Goal: Transaction & Acquisition: Obtain resource

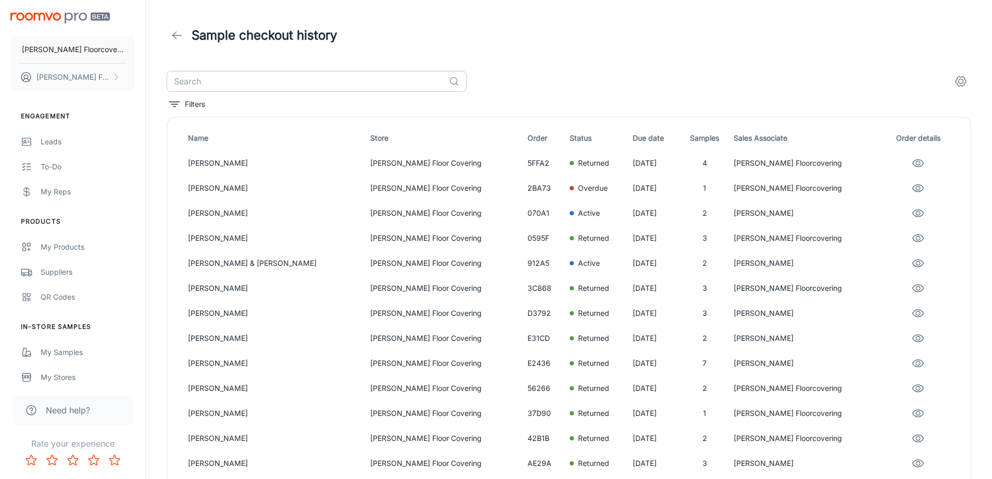
click at [209, 84] on input "text" at bounding box center [306, 81] width 278 height 21
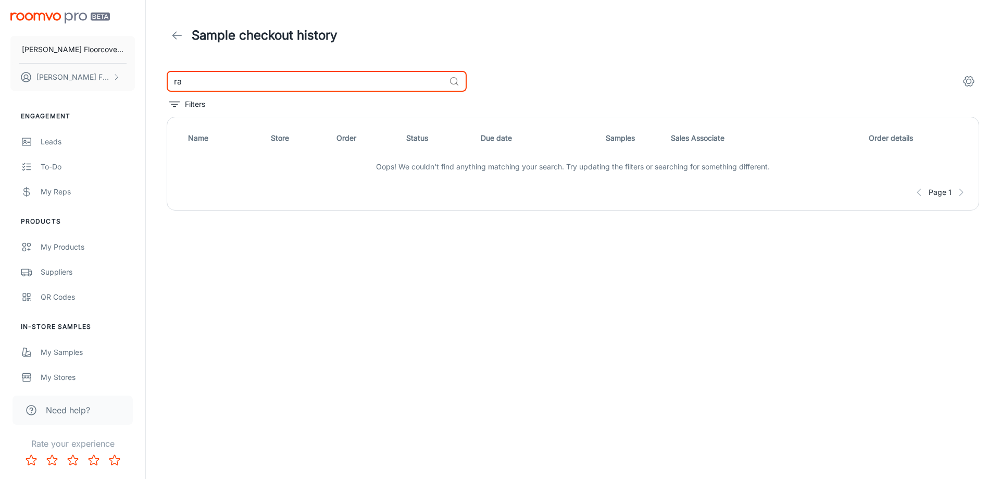
type input "r"
type input "b"
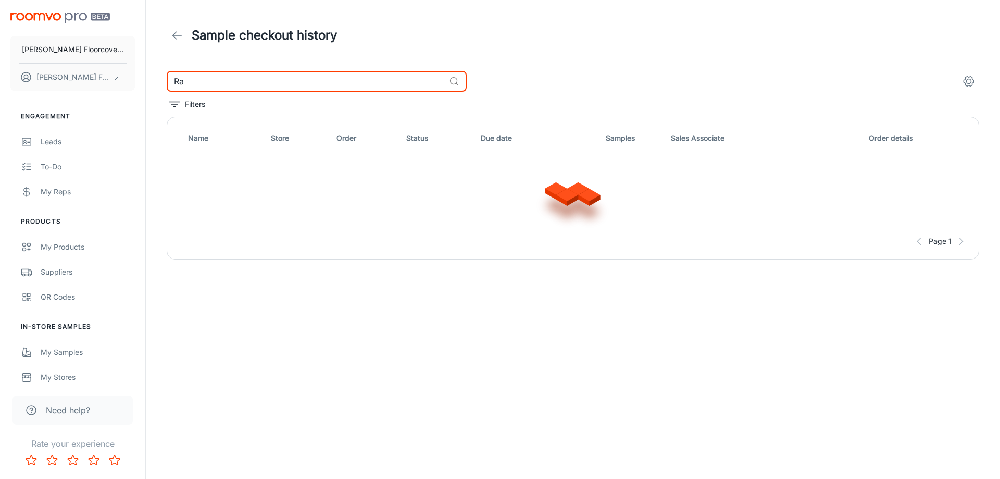
type input "R"
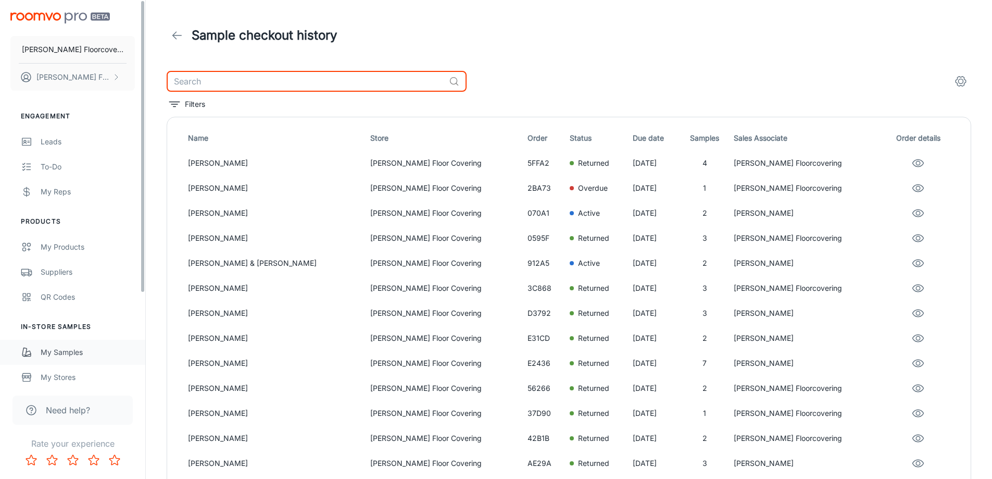
click at [60, 351] on div "My Samples" at bounding box center [88, 351] width 94 height 11
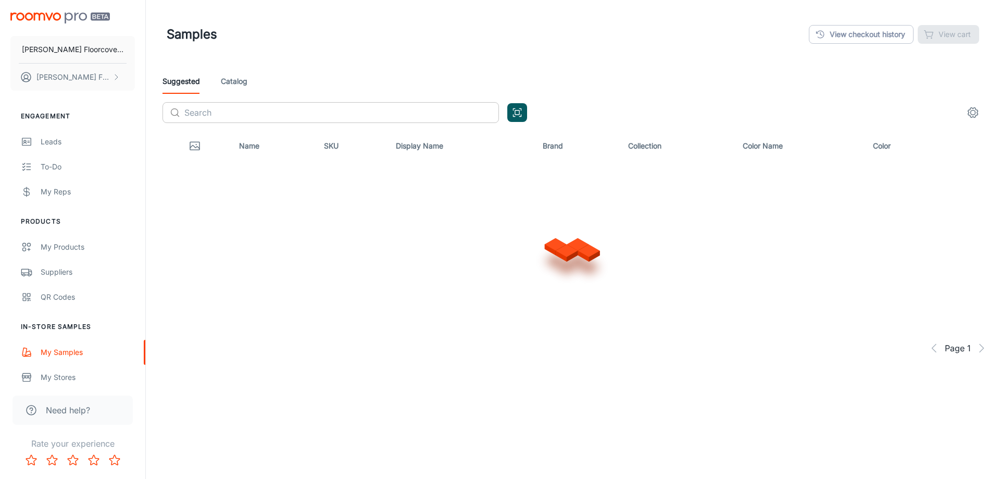
click at [215, 108] on input "text" at bounding box center [341, 112] width 315 height 21
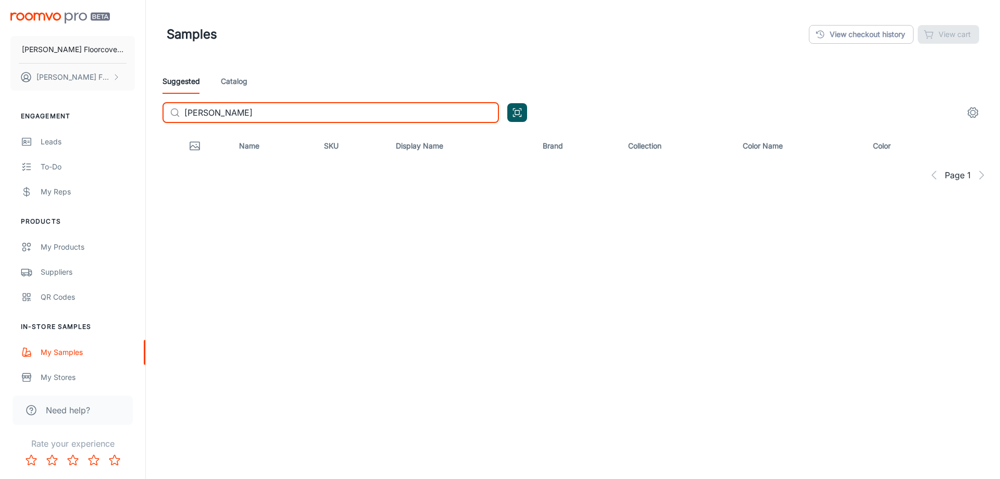
type input "[PERSON_NAME]"
click at [243, 86] on link "Catalog" at bounding box center [234, 81] width 27 height 25
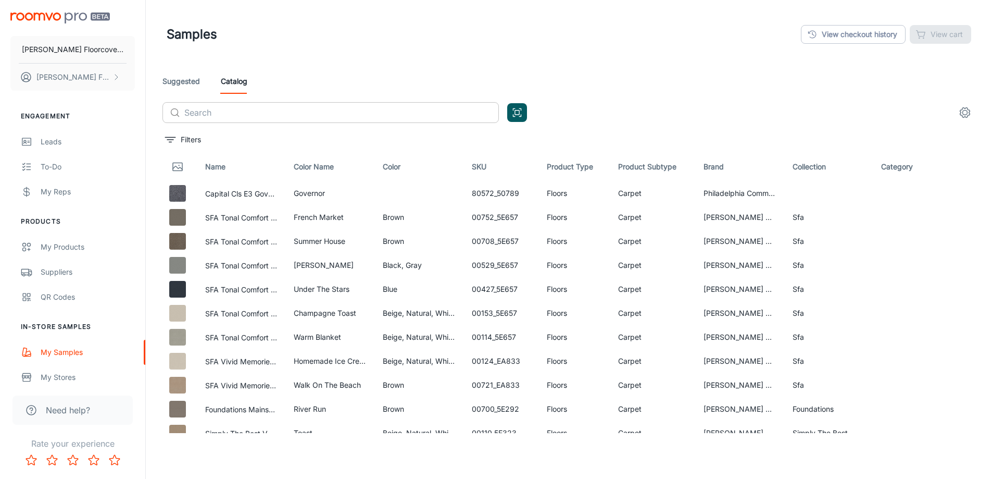
click at [301, 112] on input "text" at bounding box center [341, 112] width 315 height 21
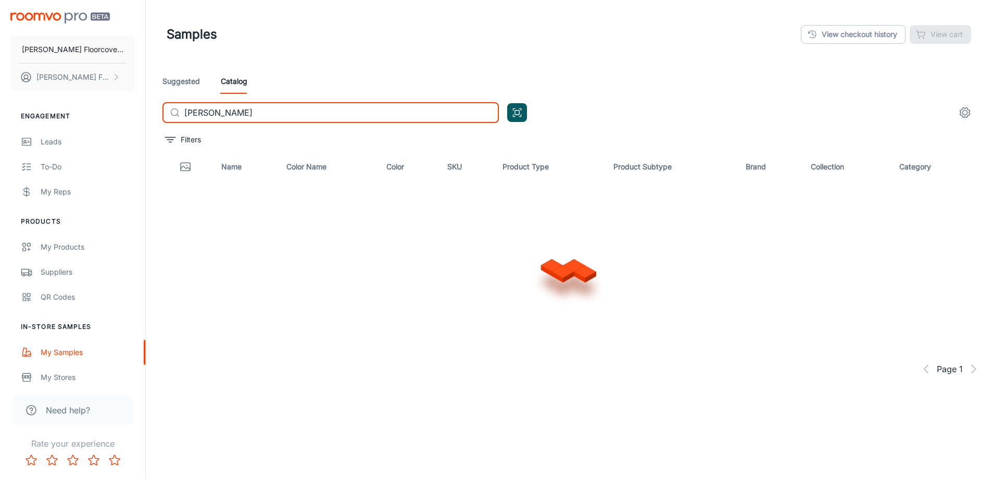
type input "[PERSON_NAME]"
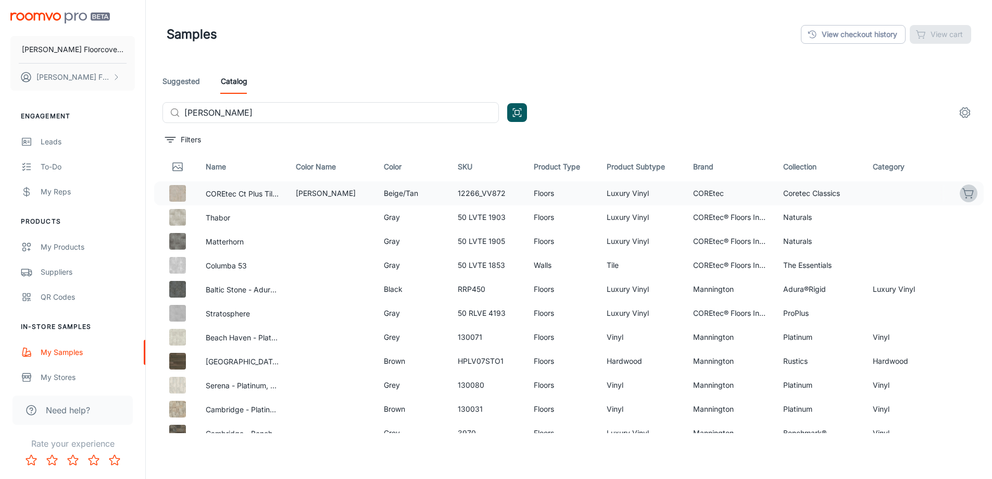
click at [962, 194] on icon "button" at bounding box center [968, 193] width 12 height 12
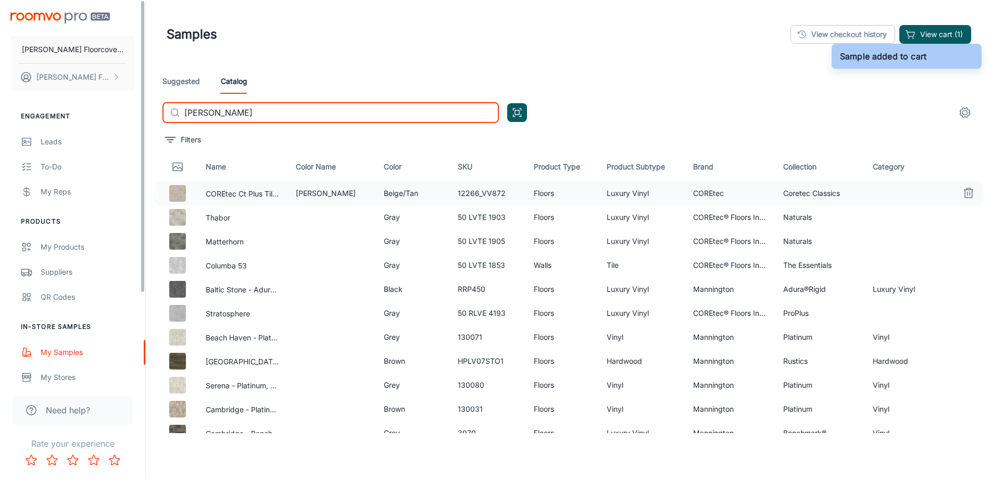
drag, startPoint x: 416, startPoint y: 112, endPoint x: 48, endPoint y: 117, distance: 367.7
click at [48, 117] on div "Frederick's Floorcovering Fredericks Floorcovering Engagement Leads To-do My Re…" at bounding box center [496, 266] width 992 height 532
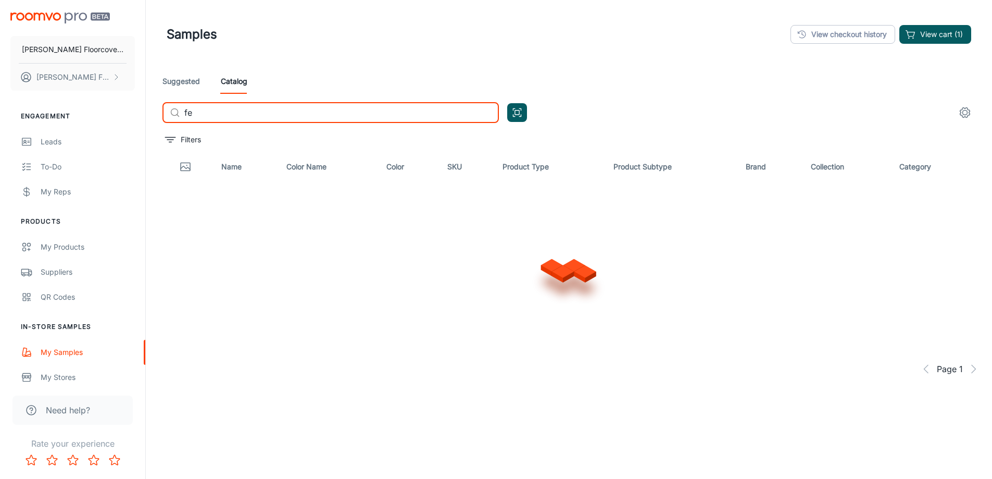
type input "f"
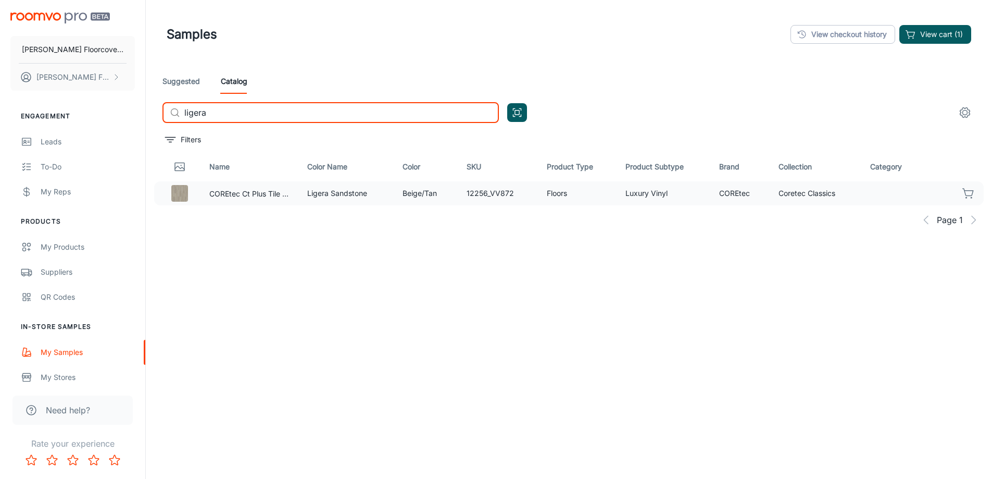
type input "ligera"
click at [967, 194] on icon "button" at bounding box center [968, 193] width 12 height 12
drag, startPoint x: 223, startPoint y: 109, endPoint x: 166, endPoint y: 111, distance: 57.3
click at [166, 111] on div "​ ligera ​" at bounding box center [330, 112] width 336 height 21
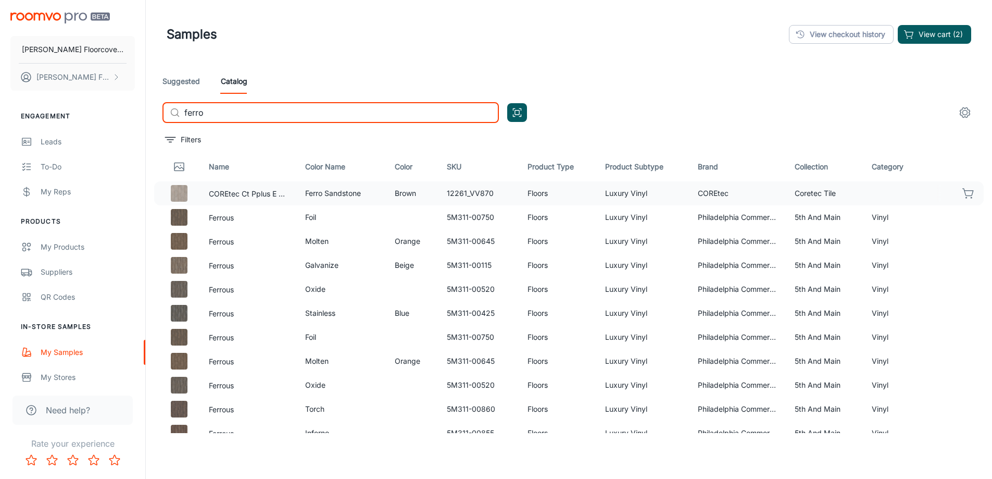
type input "ferro"
click at [962, 194] on icon "button" at bounding box center [968, 193] width 12 height 12
drag, startPoint x: 237, startPoint y: 116, endPoint x: 162, endPoint y: 114, distance: 74.5
click at [162, 114] on div "​ ferro ​" at bounding box center [330, 112] width 336 height 21
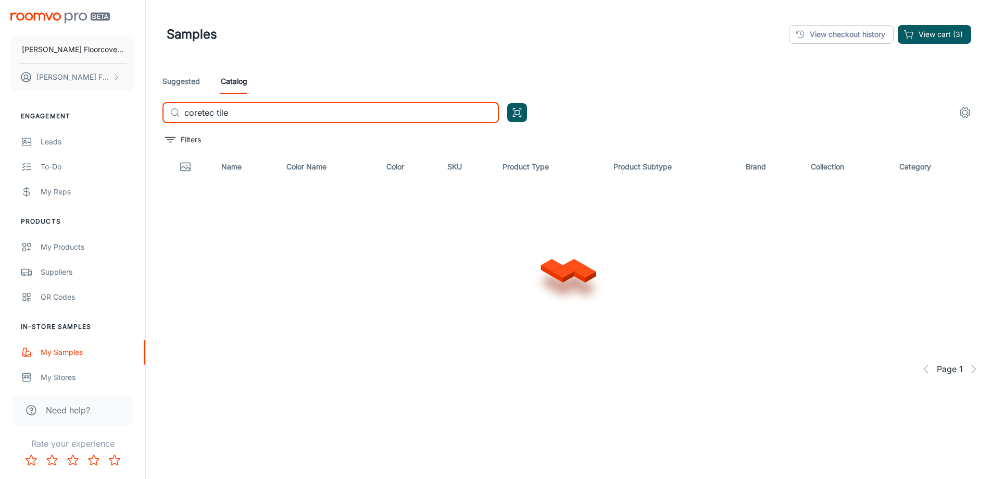
type input "coretec tile"
click at [921, 46] on div "Samples View checkout history View cart (3)" at bounding box center [569, 34] width 805 height 27
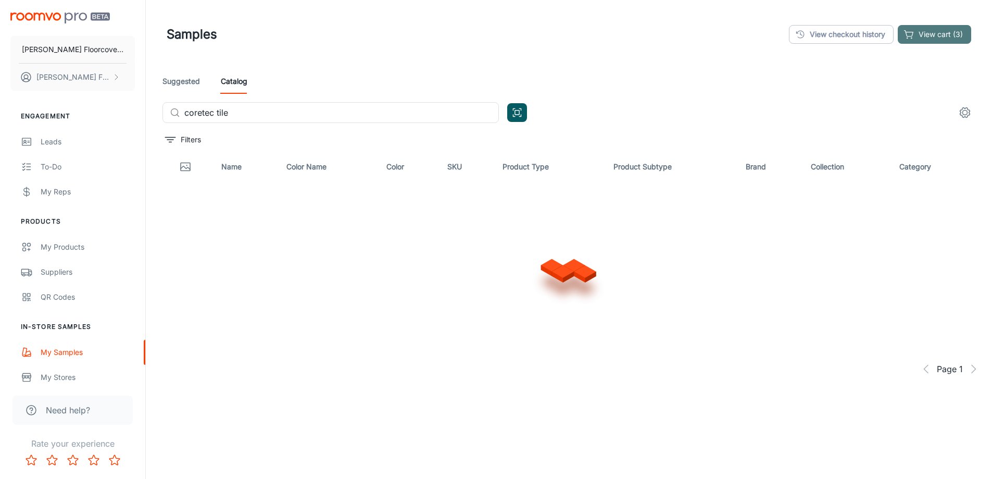
click at [926, 37] on button "View cart (3)" at bounding box center [934, 34] width 73 height 19
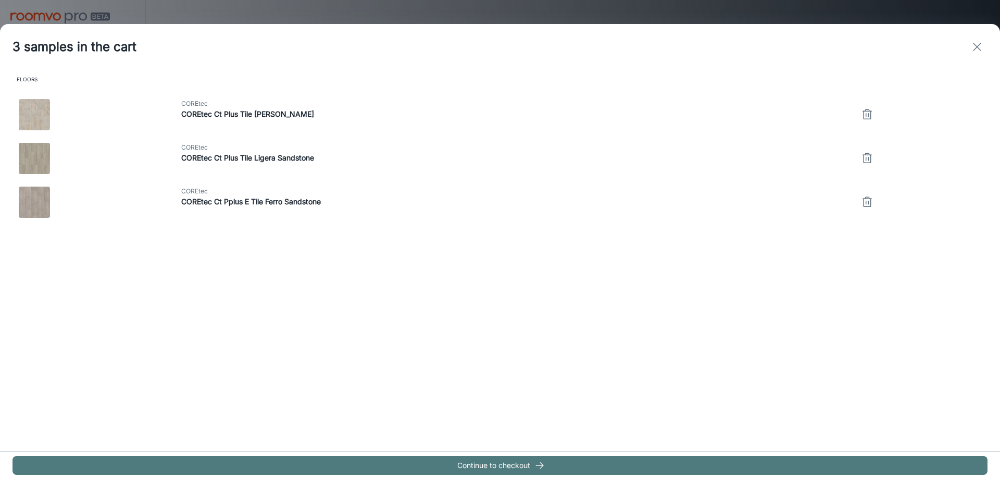
click at [548, 469] on button "Continue to checkout" at bounding box center [499, 465] width 975 height 19
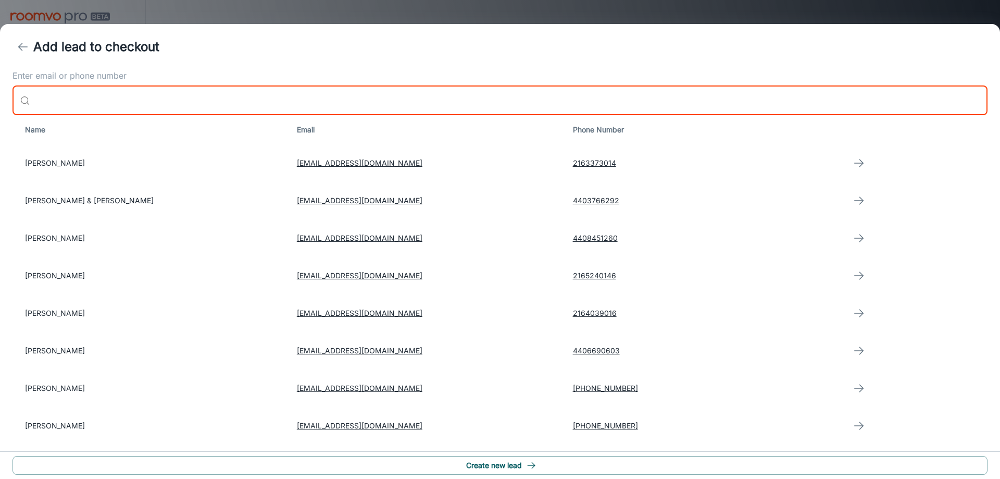
click at [115, 97] on input "Enter email or phone number" at bounding box center [510, 100] width 953 height 29
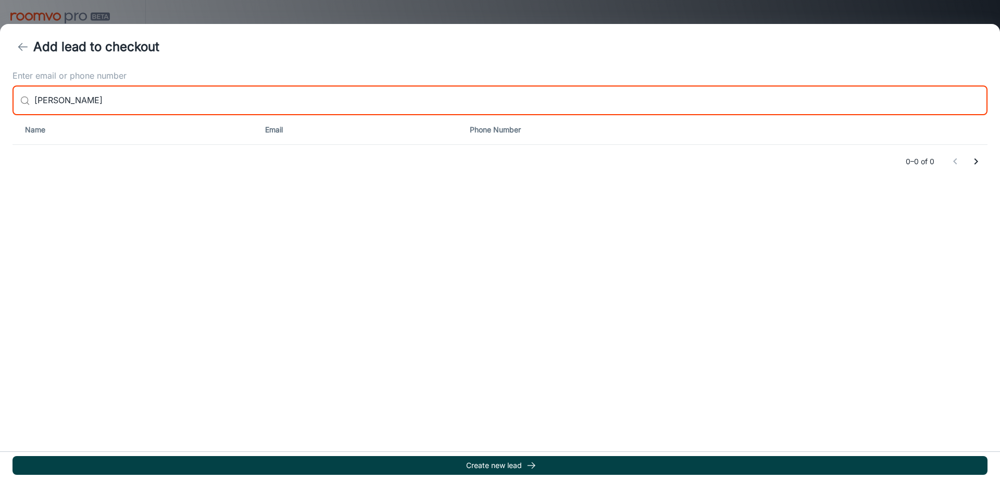
type input "[PERSON_NAME]"
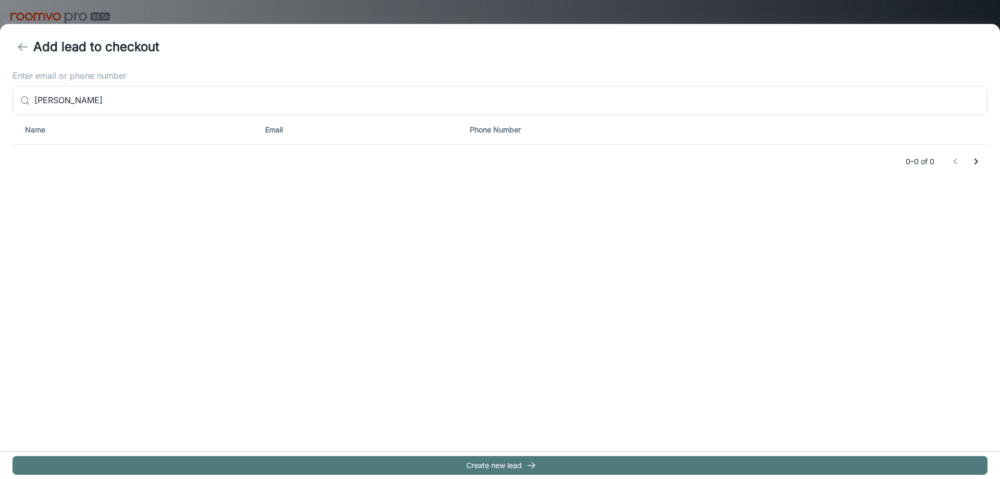
click at [517, 464] on button "Create new lead" at bounding box center [499, 465] width 975 height 19
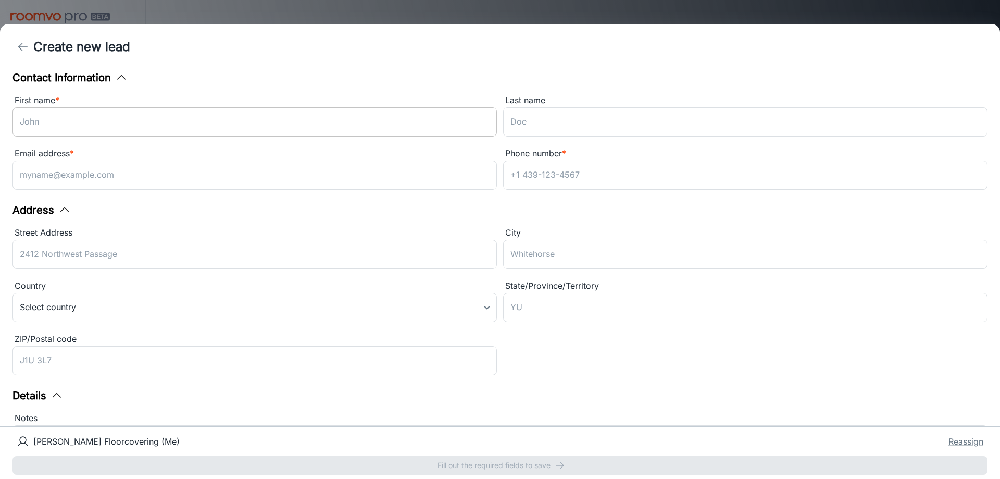
click at [114, 129] on input "First name *" at bounding box center [254, 121] width 484 height 29
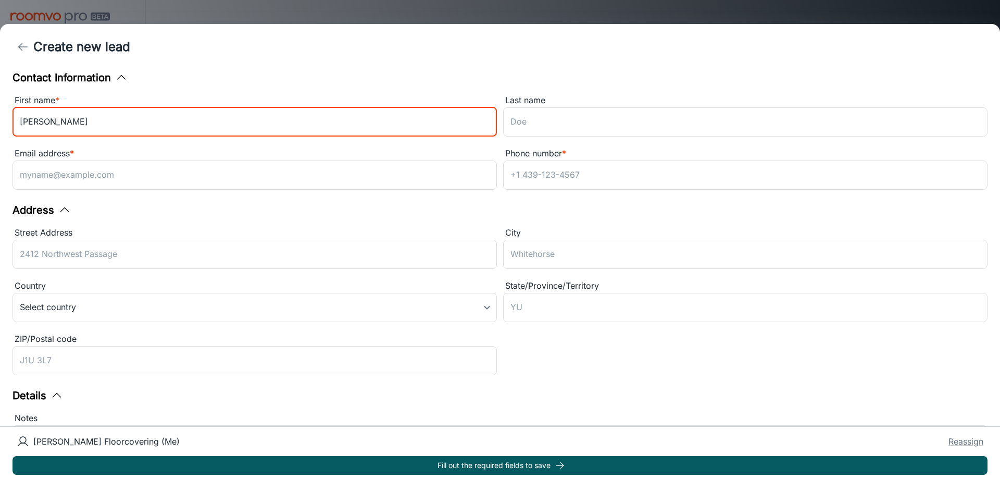
type input "Brenda"
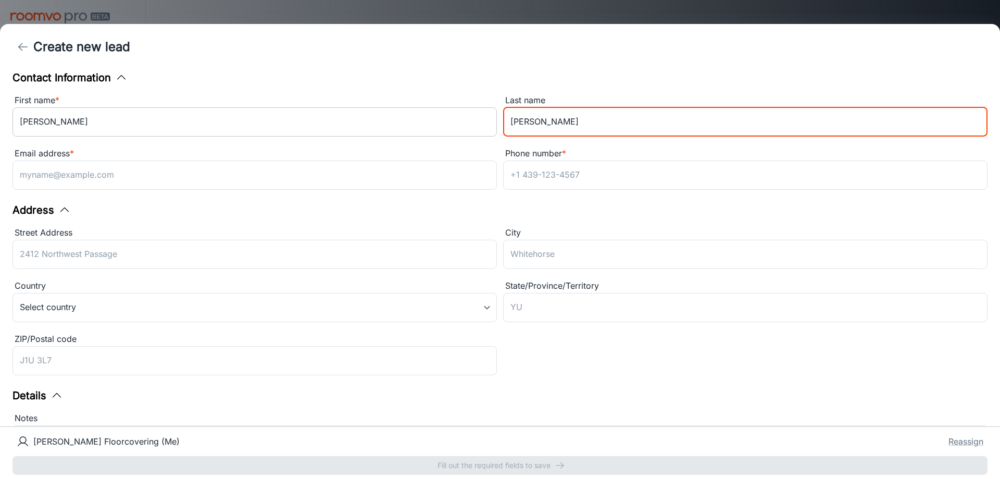
type input "[PERSON_NAME]"
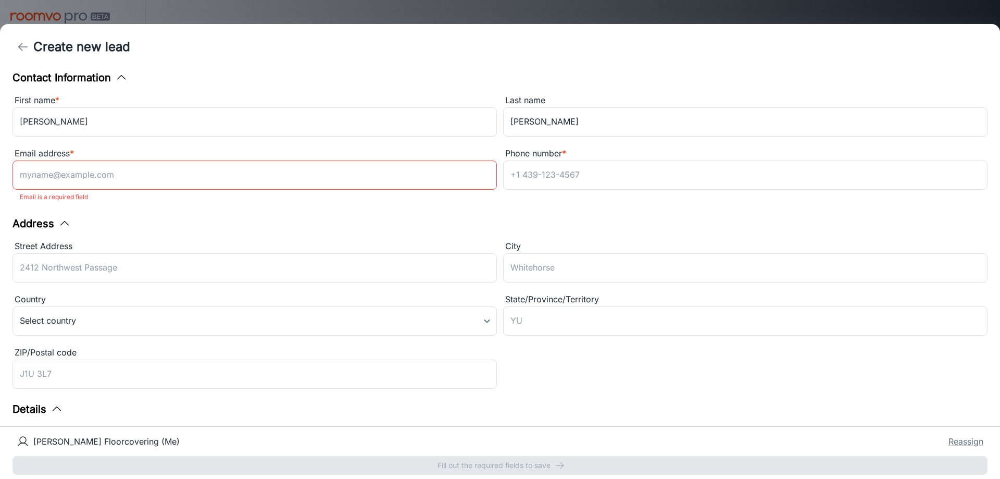
click at [174, 172] on input "Email address *" at bounding box center [254, 174] width 484 height 29
paste input "brendaa0725@aol.com"
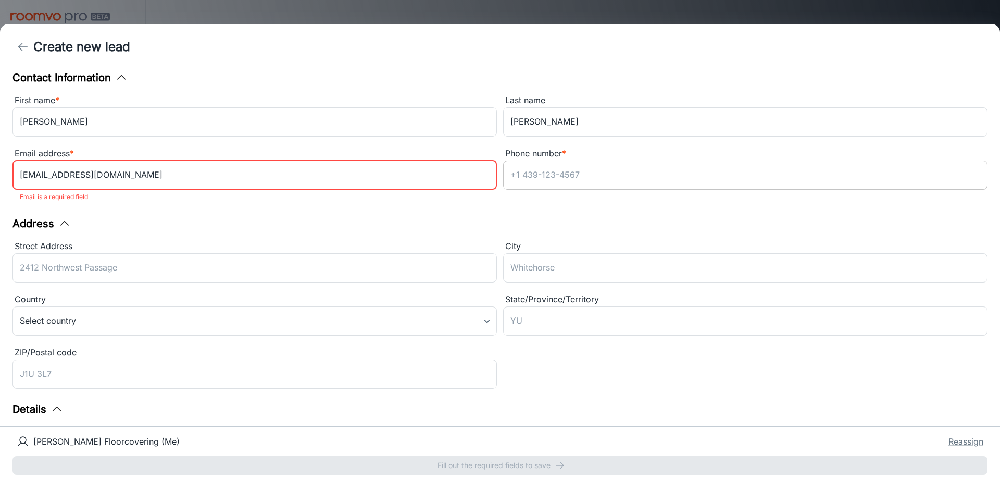
type input "brendaa0725@aol.com"
click at [554, 175] on input "Phone number *" at bounding box center [745, 174] width 484 height 29
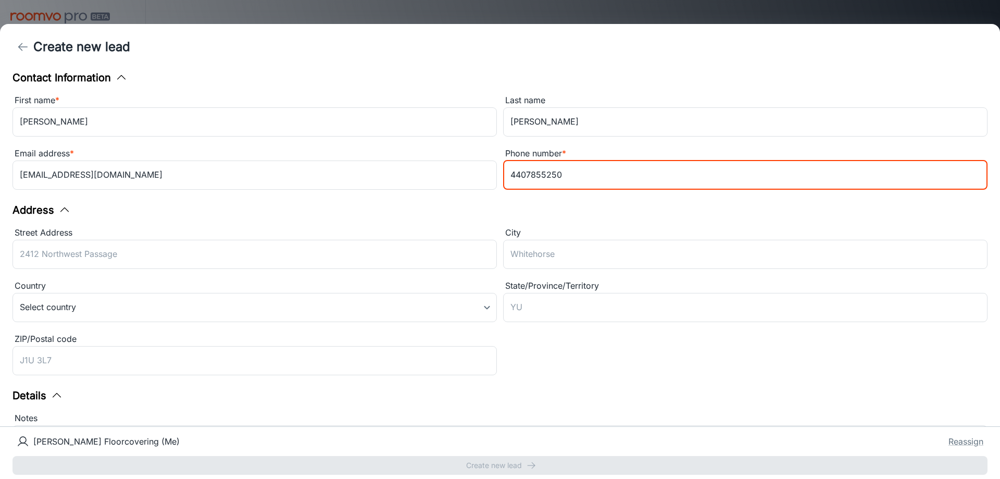
drag, startPoint x: 605, startPoint y: 182, endPoint x: 618, endPoint y: 201, distance: 23.1
click at [605, 187] on input "4407855250" at bounding box center [745, 174] width 484 height 29
type input "4407855250"
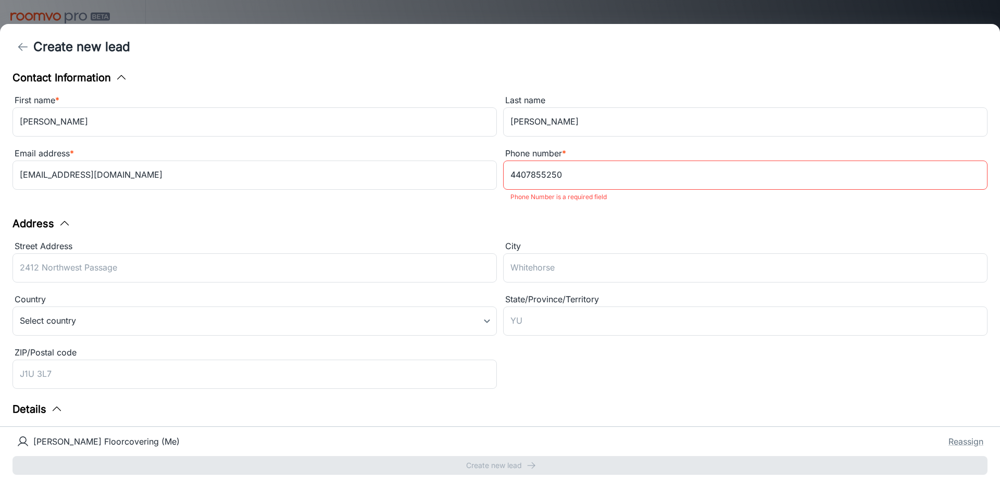
click at [645, 211] on div "Contact Information First name * Brenda ​ Last name Rauscher ​ Email address * …" at bounding box center [500, 248] width 1000 height 356
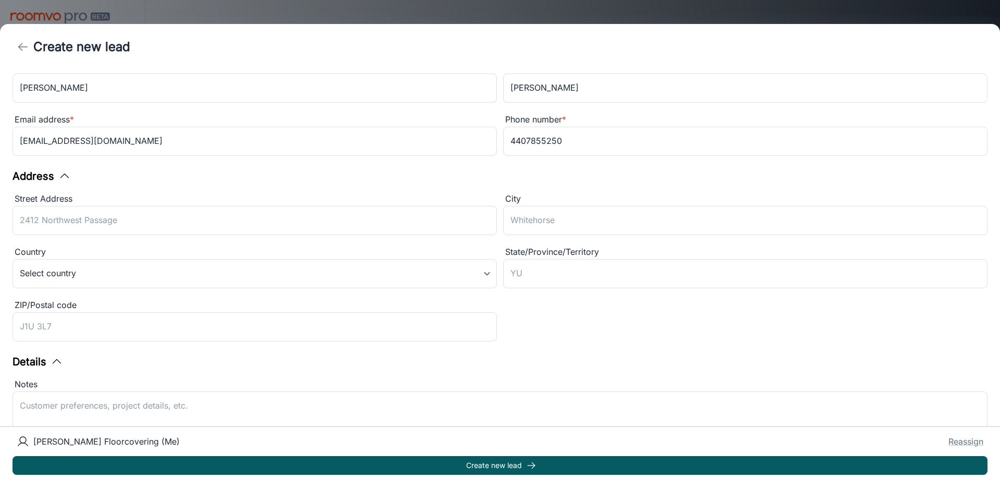
scroll to position [52, 0]
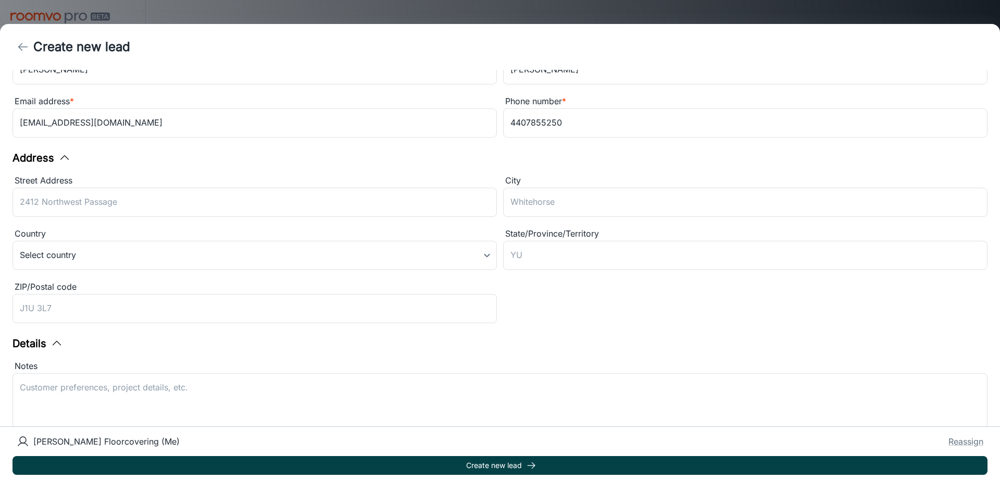
click at [522, 462] on button "Create new lead" at bounding box center [499, 465] width 975 height 19
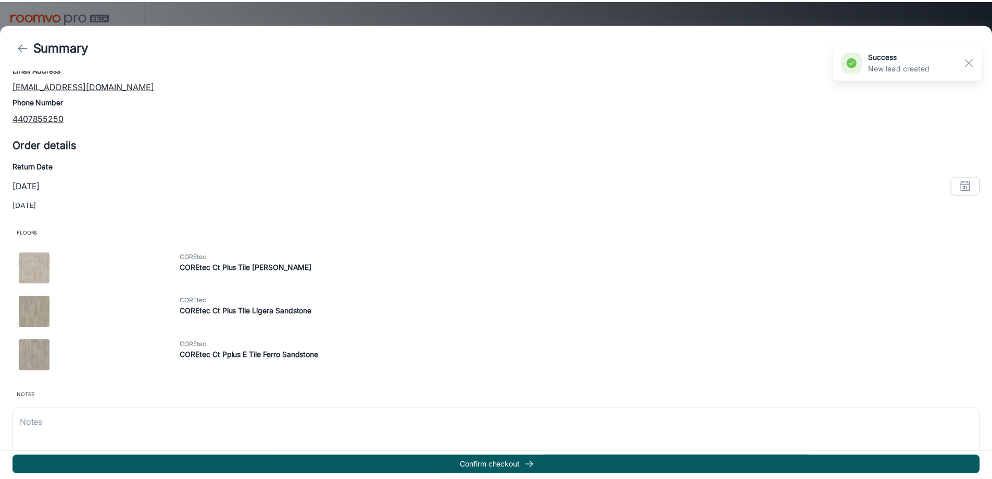
scroll to position [132, 0]
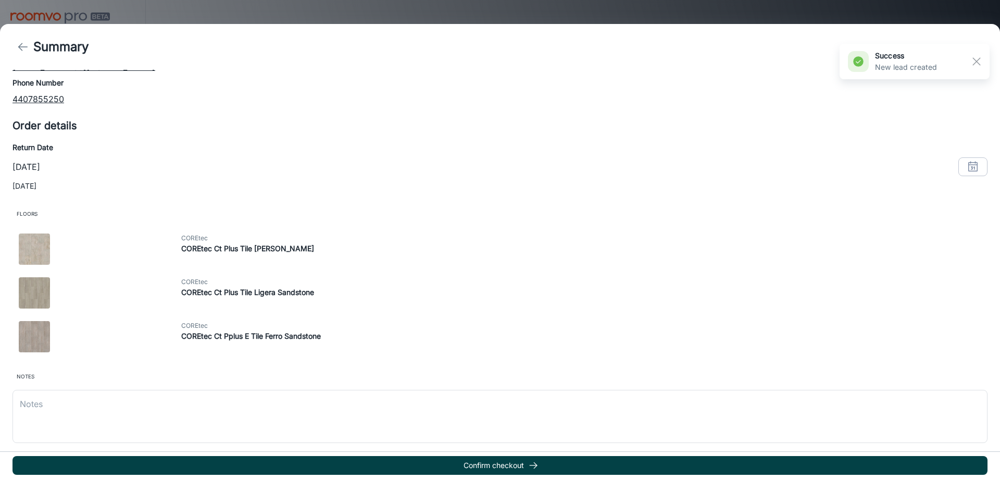
click at [491, 468] on button "Confirm checkout" at bounding box center [499, 465] width 975 height 19
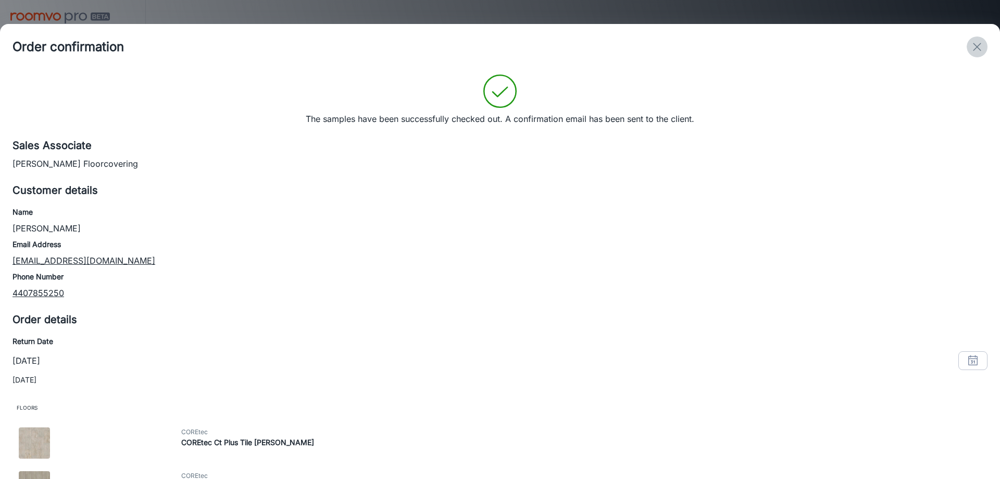
click at [977, 48] on icon "exit" at bounding box center [977, 47] width 12 height 12
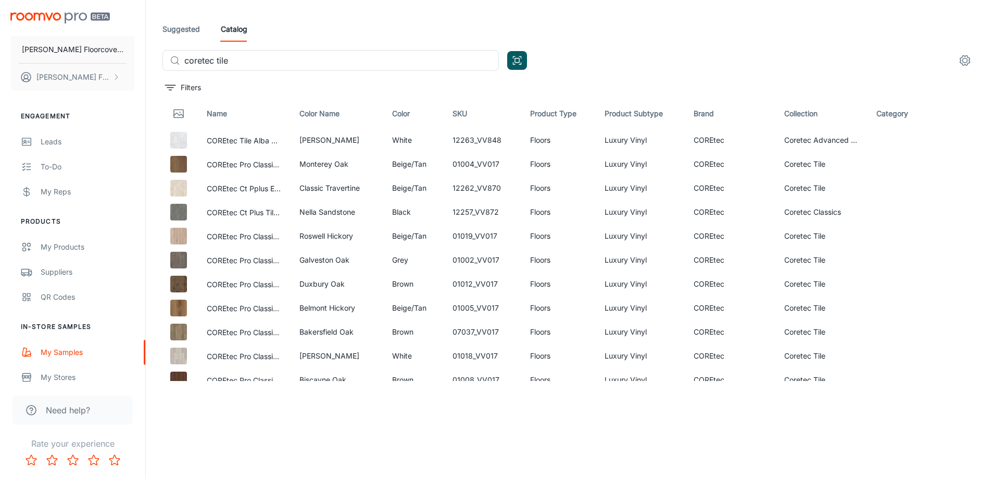
scroll to position [0, 0]
click at [175, 89] on icon "filter" at bounding box center [170, 87] width 12 height 12
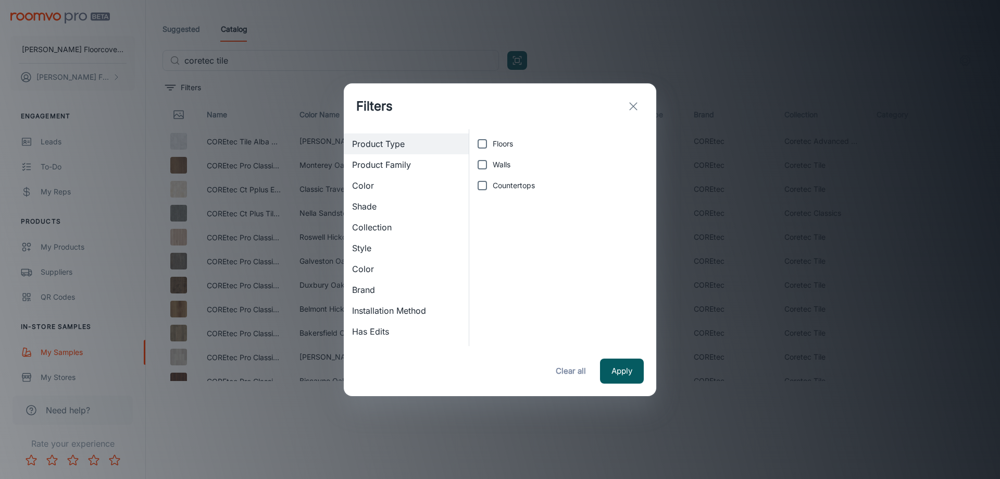
click at [404, 166] on span "Product Family" at bounding box center [406, 164] width 108 height 12
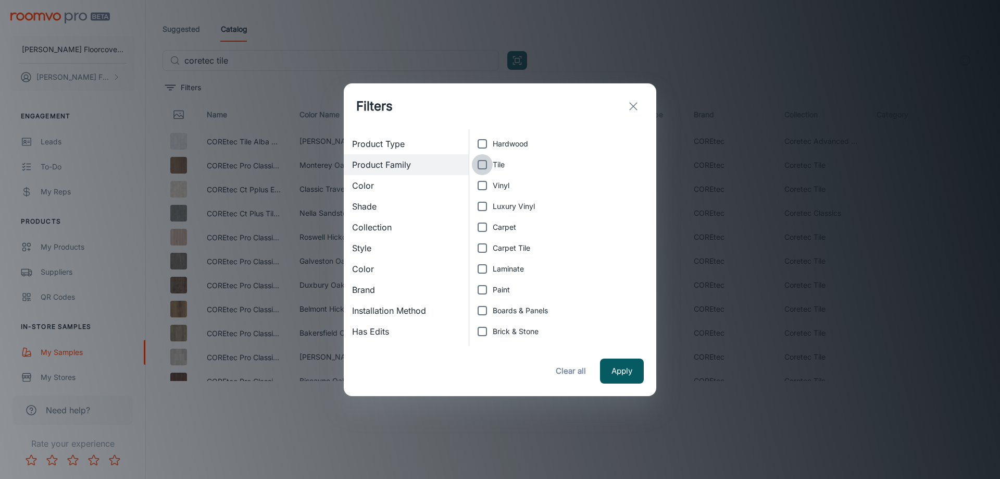
click at [482, 164] on input "Tile" at bounding box center [482, 164] width 21 height 21
checkbox input "true"
click at [620, 367] on button "Apply" at bounding box center [622, 370] width 44 height 25
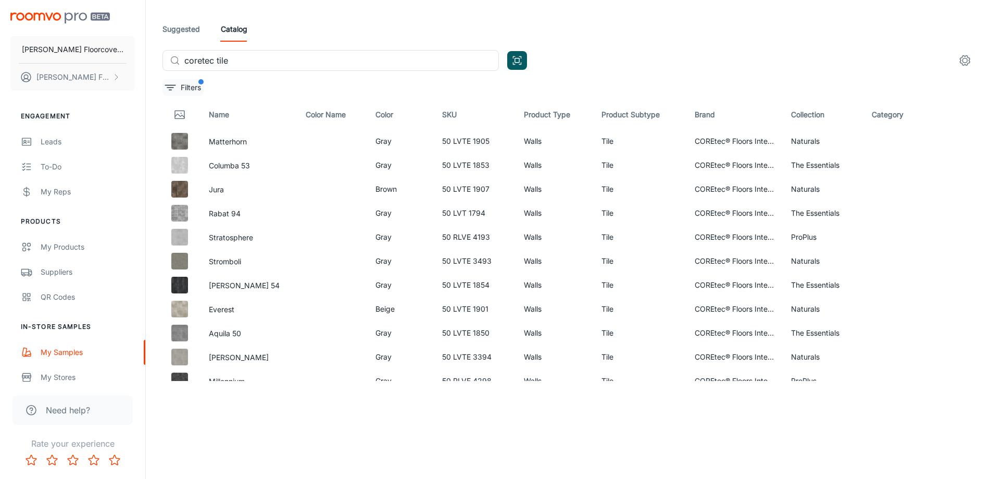
click at [198, 89] on p "Filters" at bounding box center [191, 87] width 20 height 11
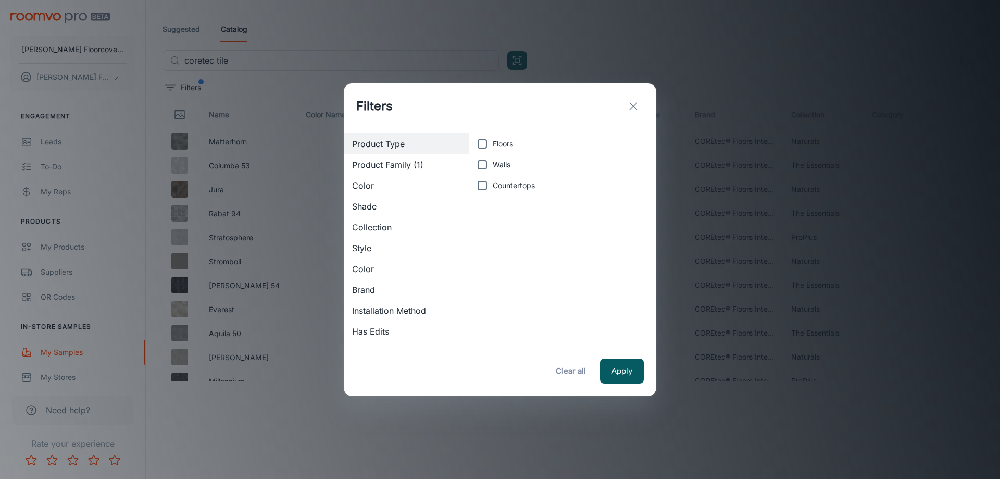
click at [412, 163] on span "Product Family (1)" at bounding box center [406, 164] width 108 height 12
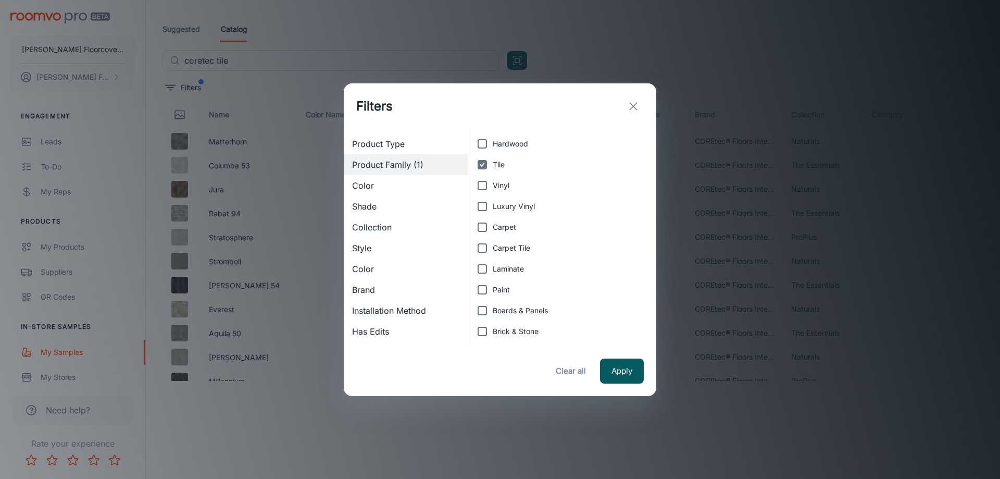
click at [481, 167] on input "Tile" at bounding box center [482, 164] width 21 height 21
checkbox input "false"
click at [609, 374] on button "Apply" at bounding box center [622, 370] width 44 height 25
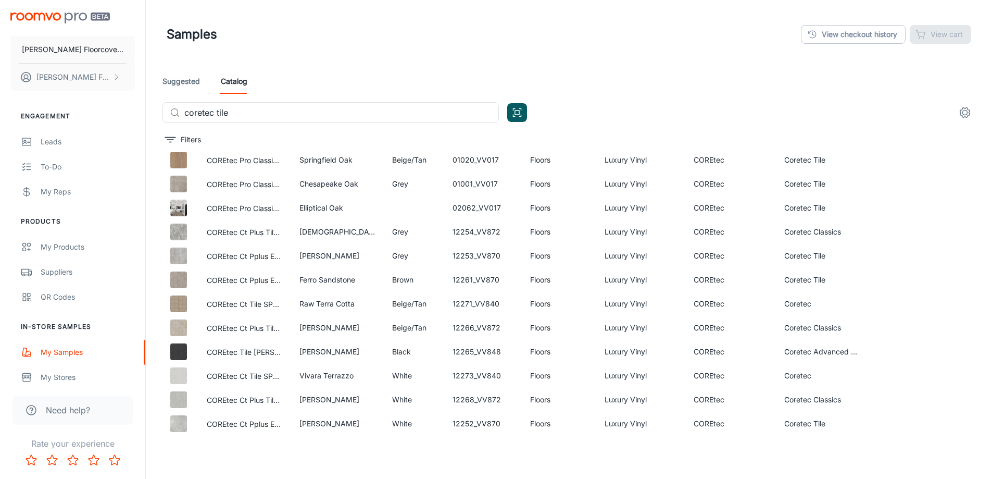
scroll to position [544, 0]
